Goal: Navigation & Orientation: Find specific page/section

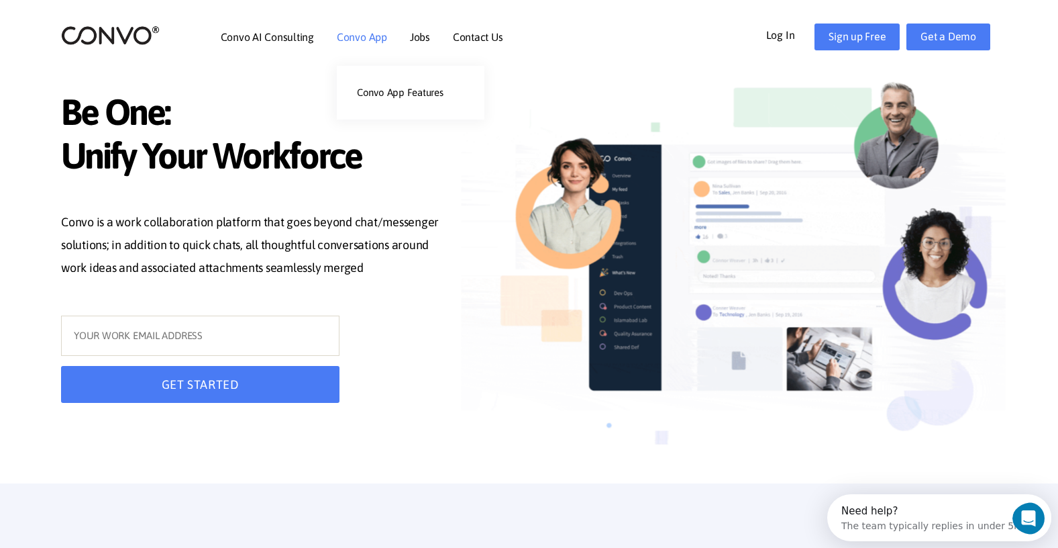
click at [371, 40] on link "Convo App" at bounding box center [362, 37] width 50 height 11
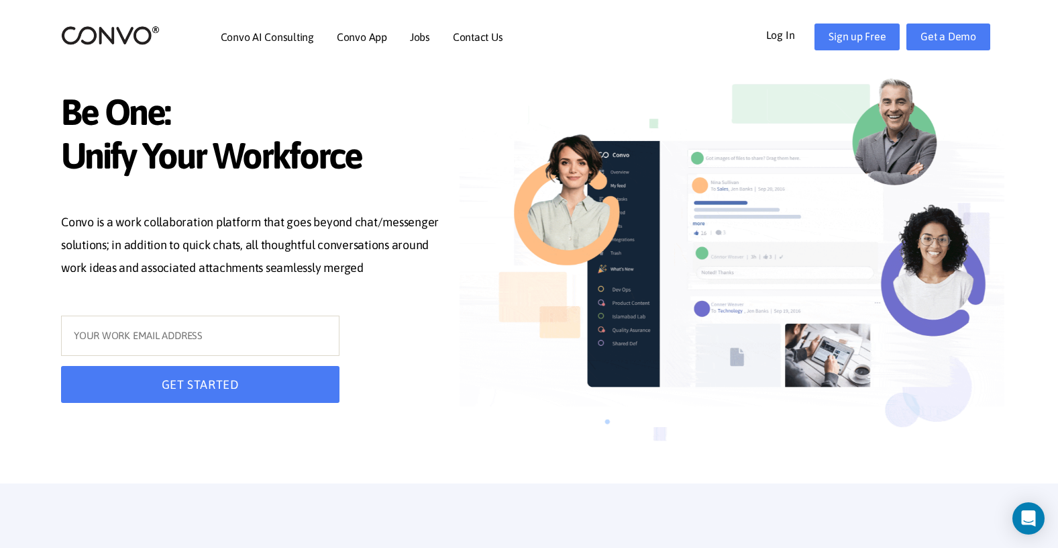
click at [371, 40] on link "Convo App" at bounding box center [362, 37] width 50 height 11
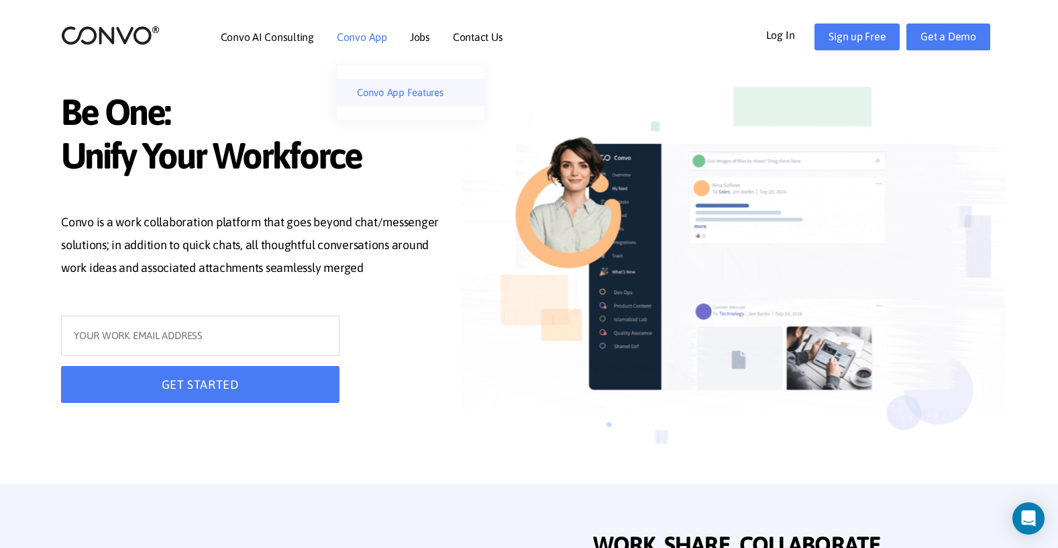
click at [381, 95] on link "Convo App Features" at bounding box center [411, 92] width 148 height 27
